Goal: Transaction & Acquisition: Purchase product/service

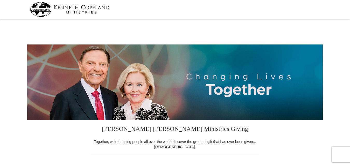
select select "WV"
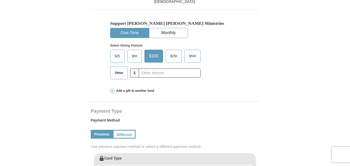
click at [119, 71] on span "Other" at bounding box center [118, 73] width 13 height 8
click at [0, 0] on input "Other" at bounding box center [0, 0] width 0 height 0
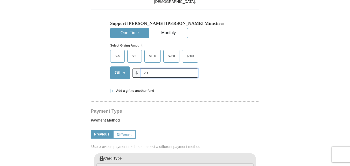
type input "2"
click at [153, 56] on span "$100" at bounding box center [153, 56] width 12 height 8
click at [0, 0] on input "$100" at bounding box center [0, 0] width 0 height 0
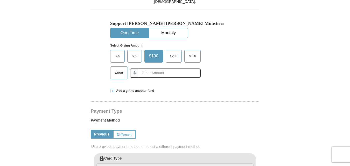
click at [112, 91] on span at bounding box center [112, 91] width 4 height 4
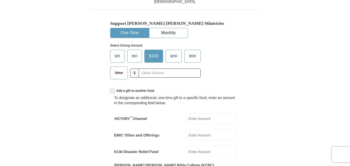
drag, startPoint x: 123, startPoint y: 74, endPoint x: 244, endPoint y: 75, distance: 121.4
click at [244, 75] on div "Support Kenneth Copeland Ministries One-Time Monthly Select Giving Amount Amoun…" at bounding box center [175, 47] width 169 height 74
click at [118, 71] on span "Other" at bounding box center [118, 73] width 13 height 8
click at [0, 0] on input "Other" at bounding box center [0, 0] width 0 height 0
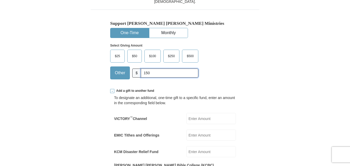
scroll to position [292, 0]
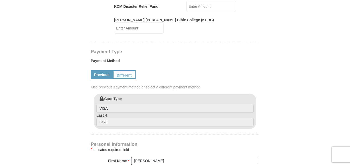
type input "150"
click at [164, 24] on input "Kenneth Copeland Bible College (KCBC)" at bounding box center [139, 28] width 50 height 11
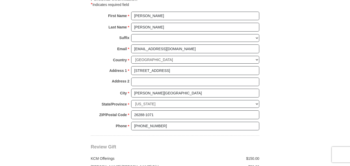
scroll to position [583, 0]
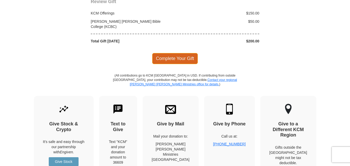
type input "50"
click at [187, 53] on span "Complete Your Gift" at bounding box center [175, 58] width 46 height 11
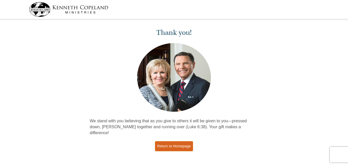
click at [181, 142] on link "Return to Homepage" at bounding box center [174, 147] width 38 height 10
